Goal: Task Accomplishment & Management: Manage account settings

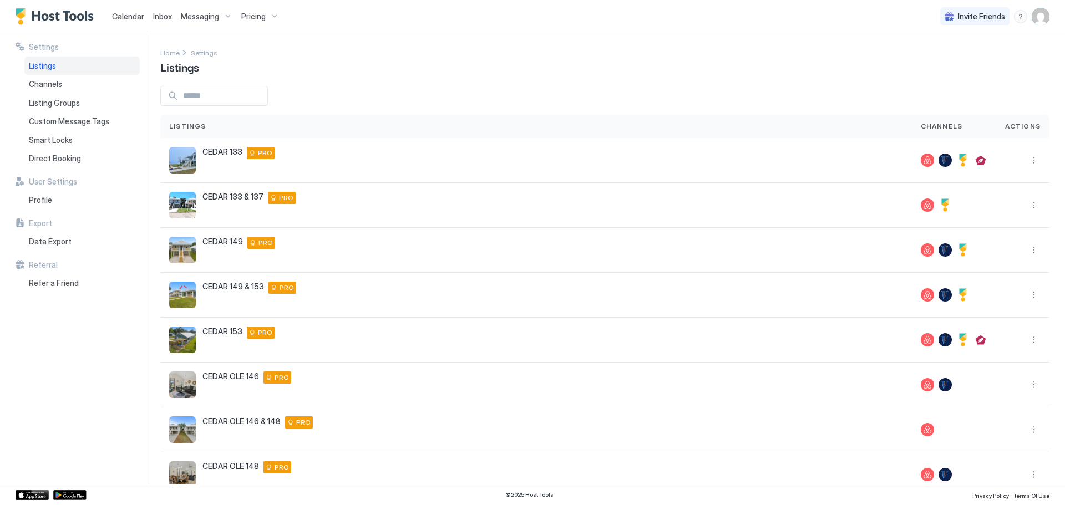
click at [255, 17] on span "Pricing" at bounding box center [253, 17] width 24 height 10
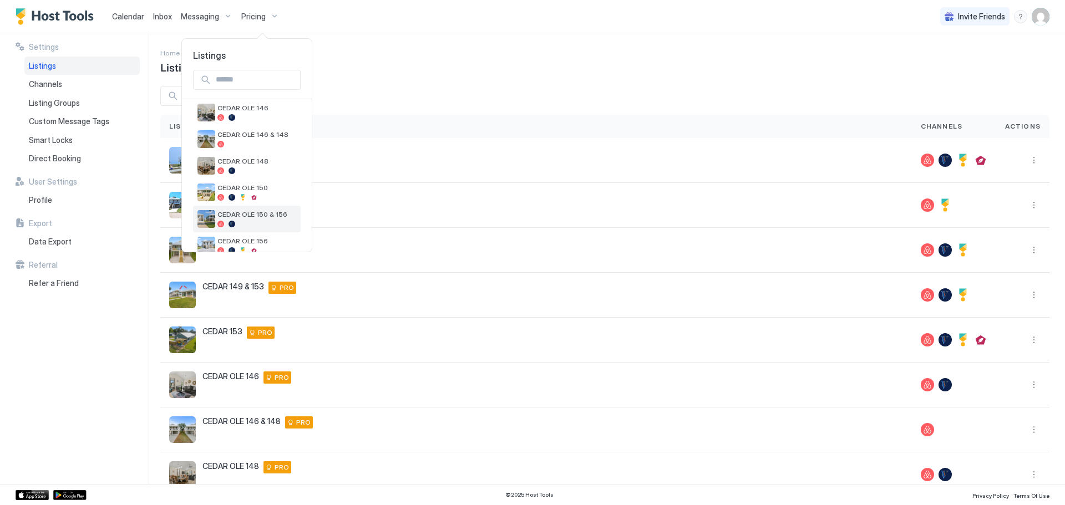
scroll to position [211, 0]
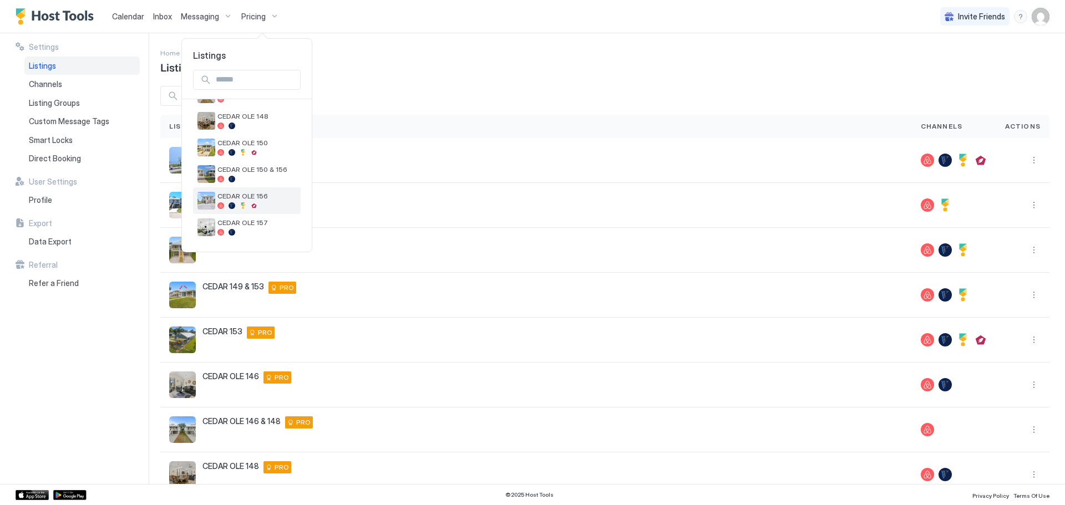
click at [270, 205] on div at bounding box center [256, 205] width 79 height 7
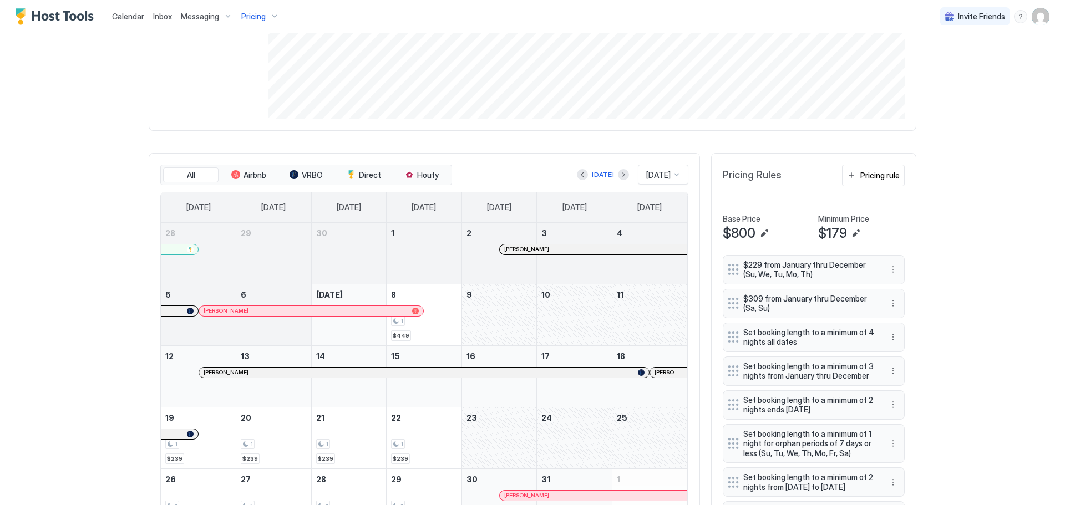
scroll to position [222, 0]
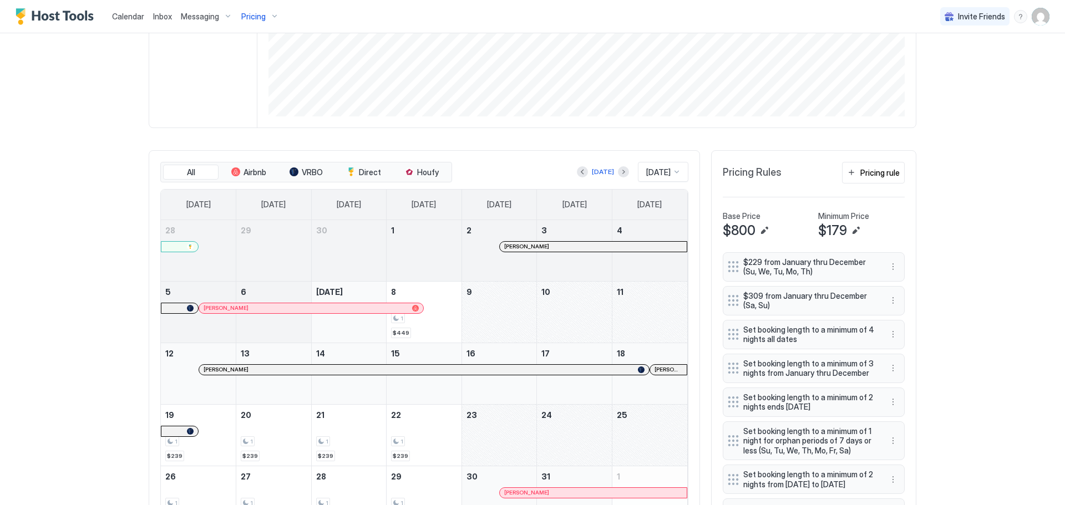
click at [489, 308] on div "October 9, 2025" at bounding box center [499, 312] width 75 height 61
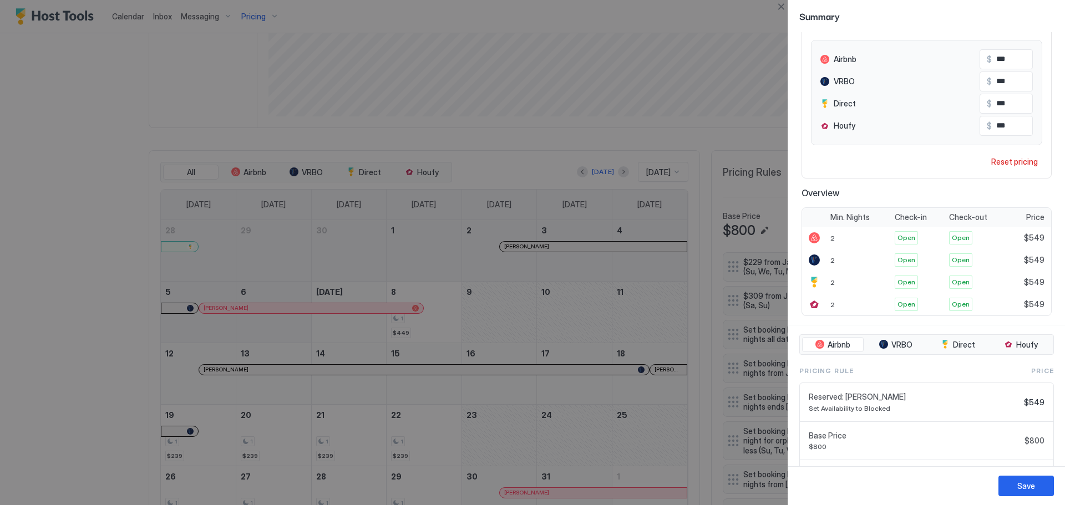
scroll to position [0, 0]
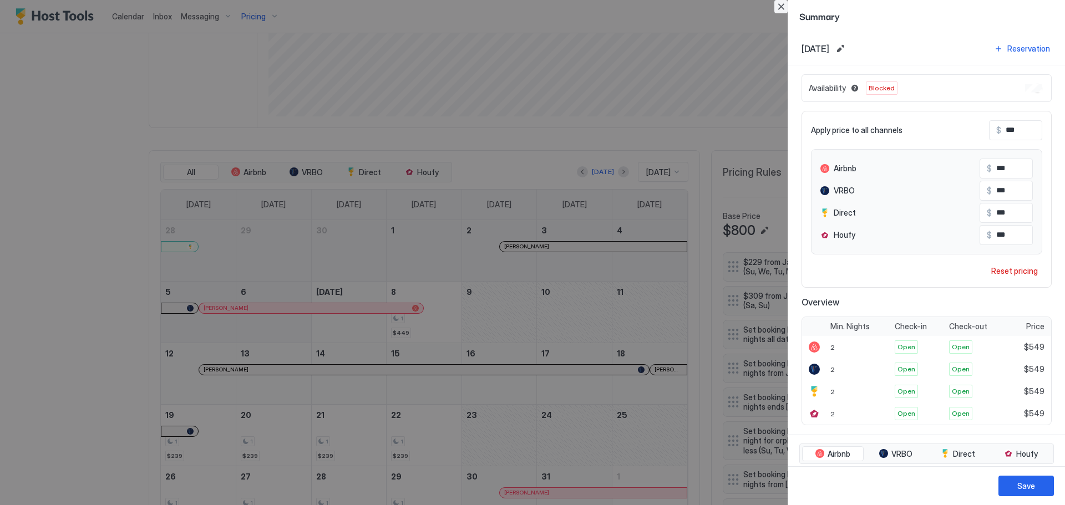
click at [780, 6] on button "Close" at bounding box center [780, 6] width 13 height 13
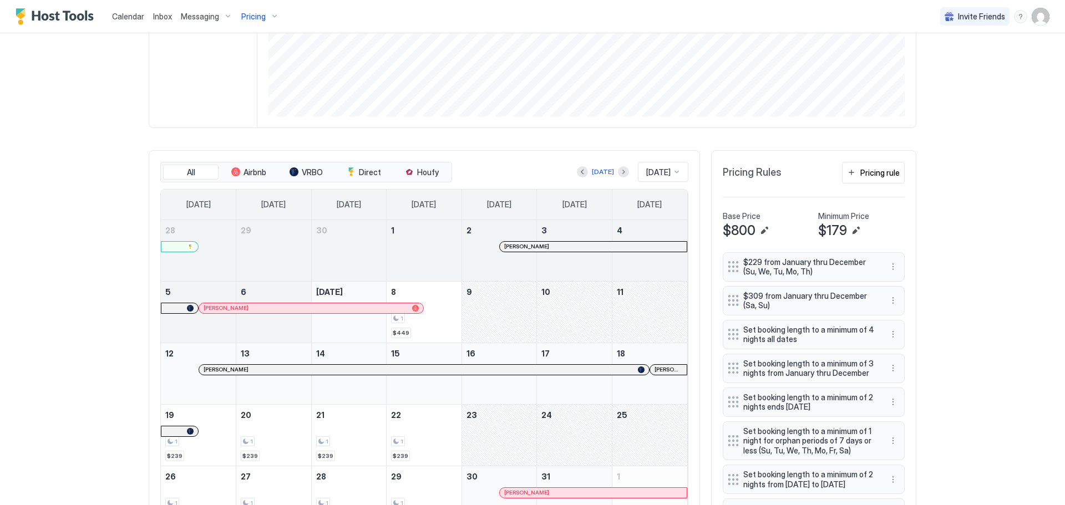
click at [497, 315] on div "October 9, 2025" at bounding box center [499, 312] width 75 height 61
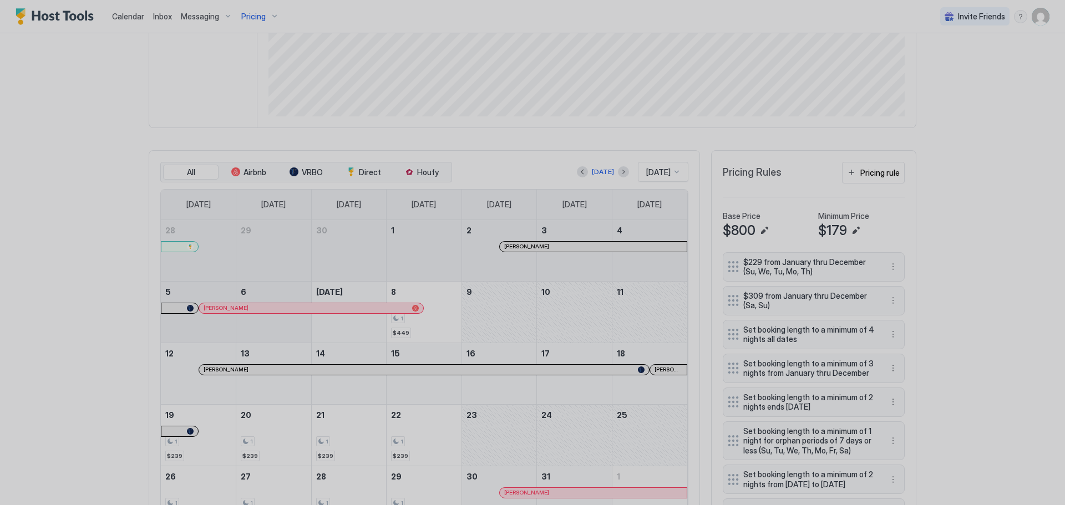
type input "***"
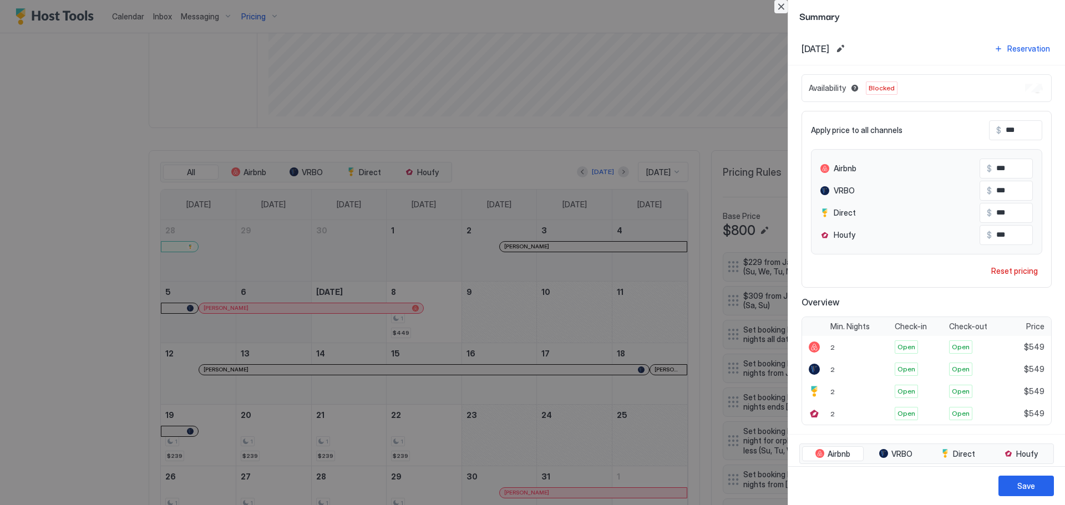
click at [783, 8] on button "Close" at bounding box center [780, 6] width 13 height 13
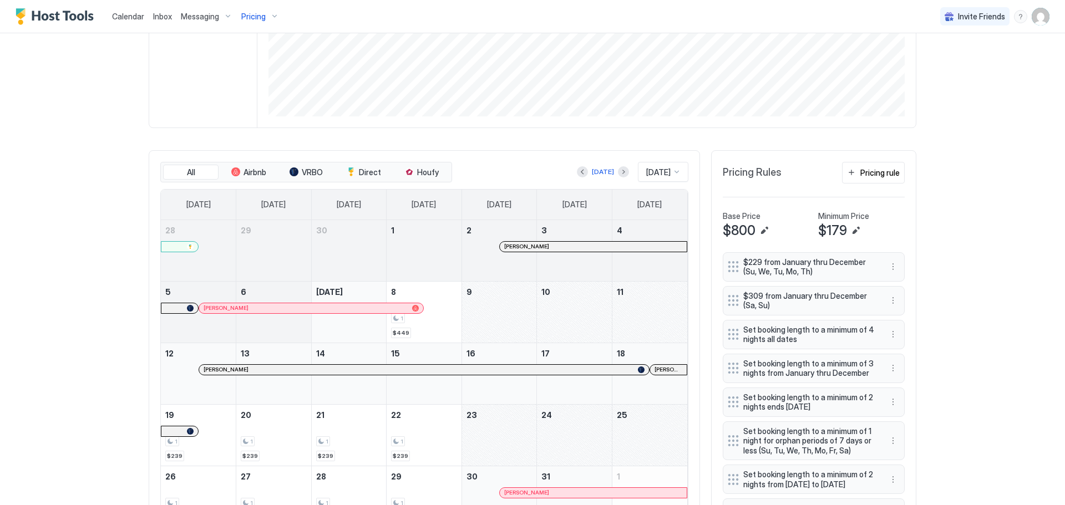
click at [493, 431] on div "October 23, 2025" at bounding box center [499, 435] width 75 height 61
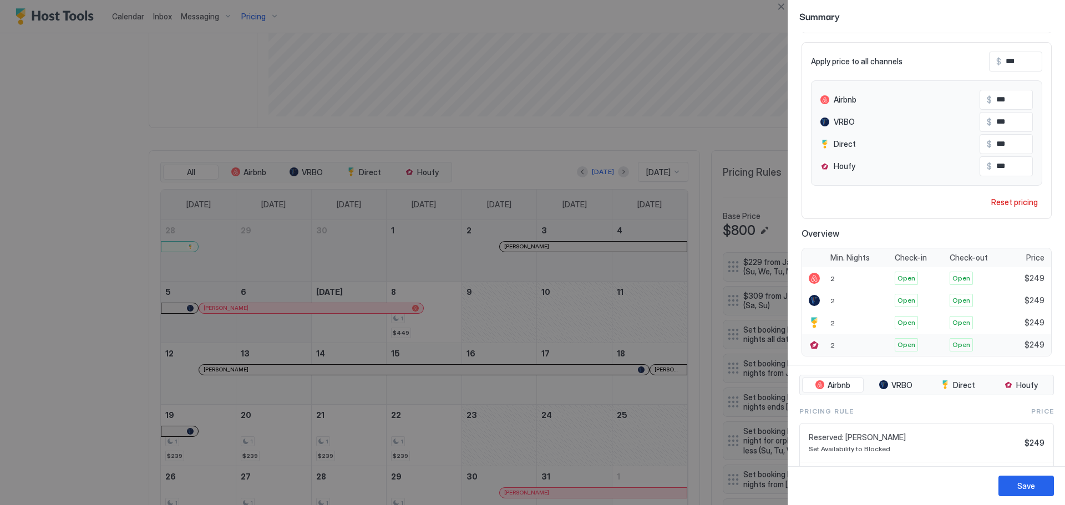
scroll to position [235, 0]
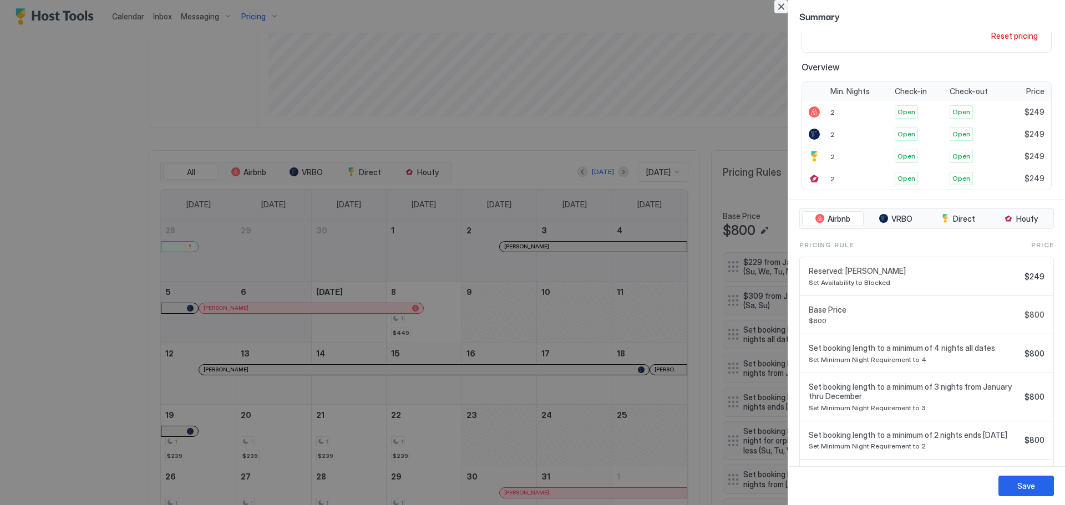
click at [783, 7] on button "Close" at bounding box center [780, 6] width 13 height 13
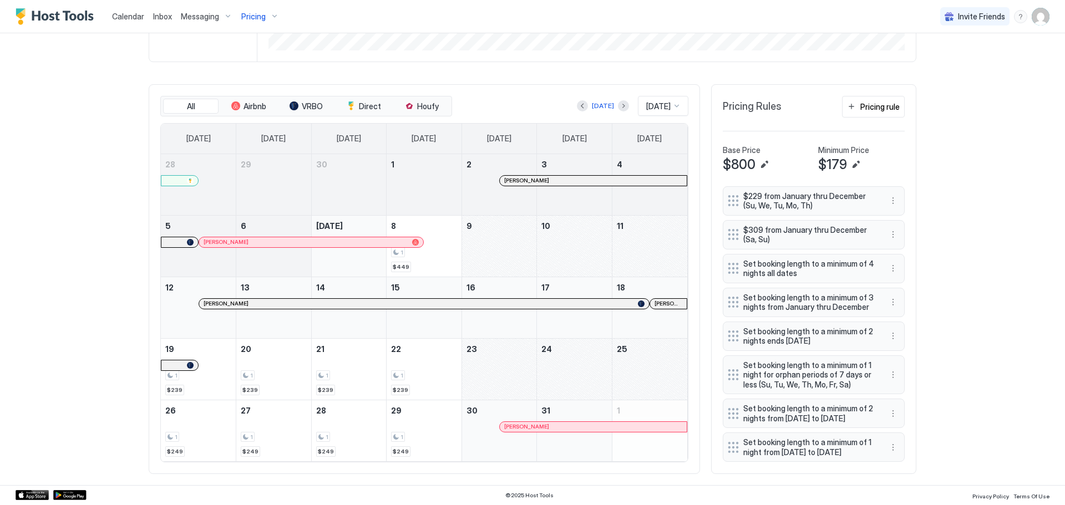
scroll to position [307, 0]
